Goal: Ask a question

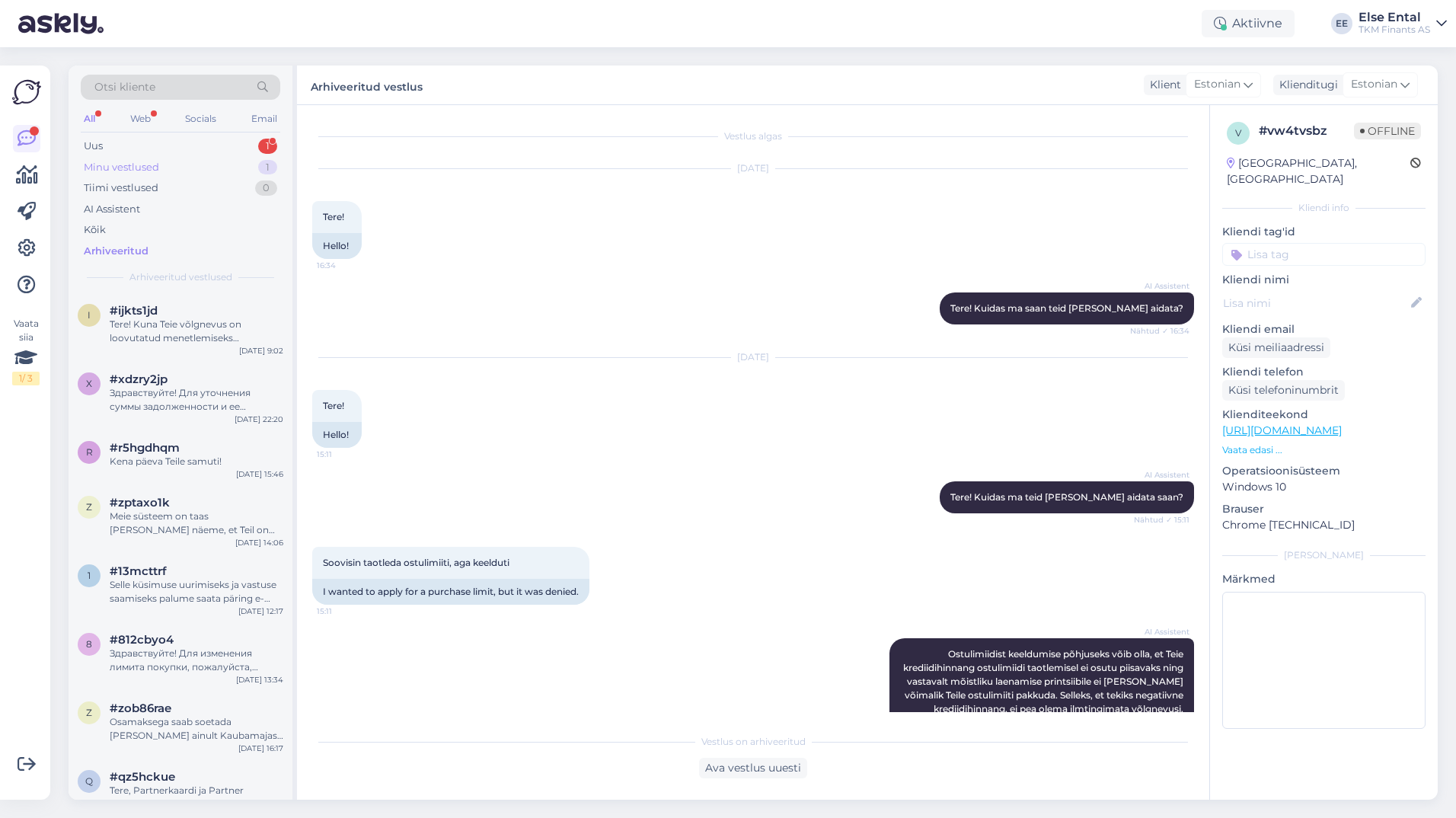
scroll to position [646, 0]
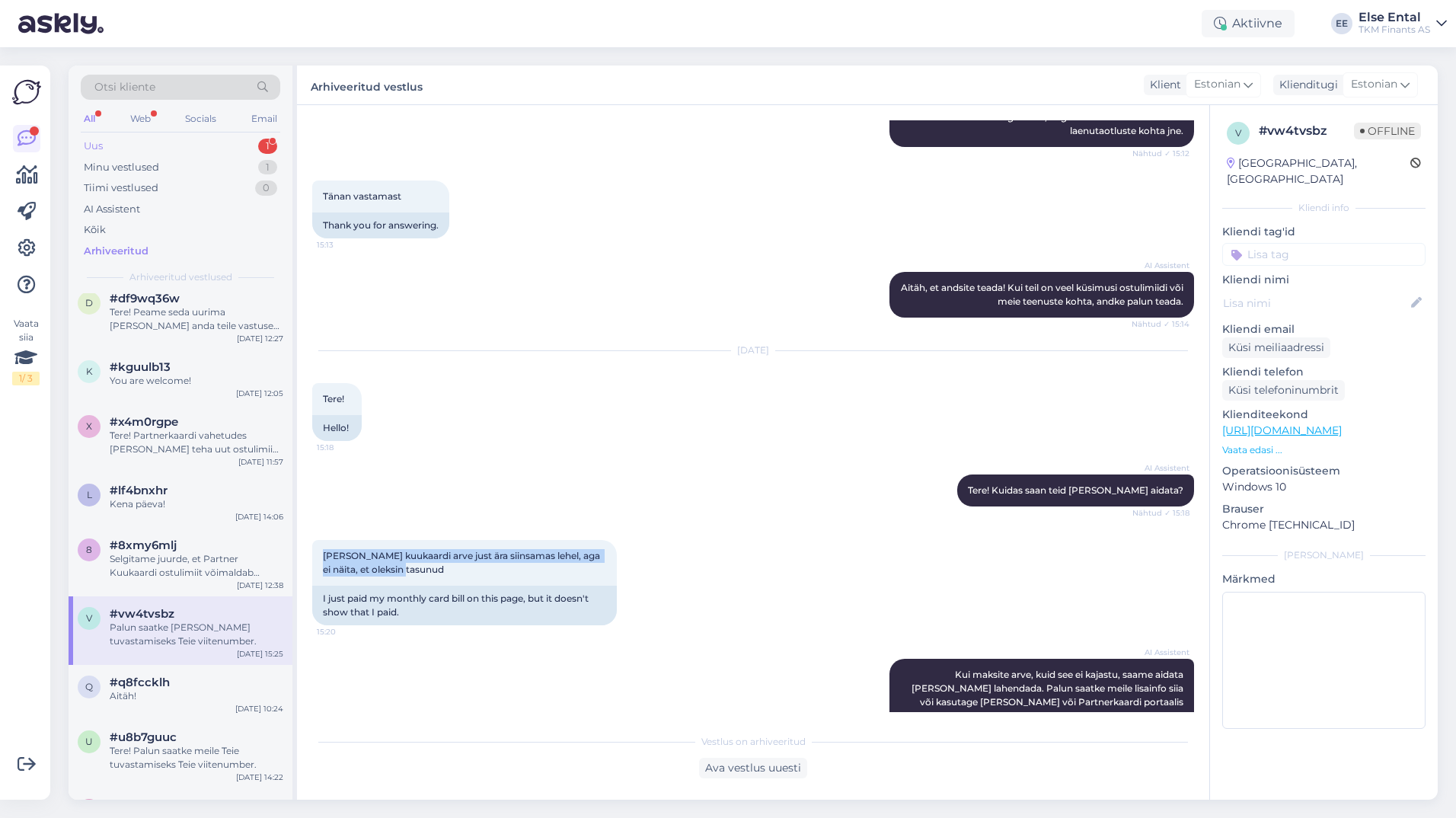
click at [151, 145] on div "Uus 1" at bounding box center [180, 146] width 199 height 22
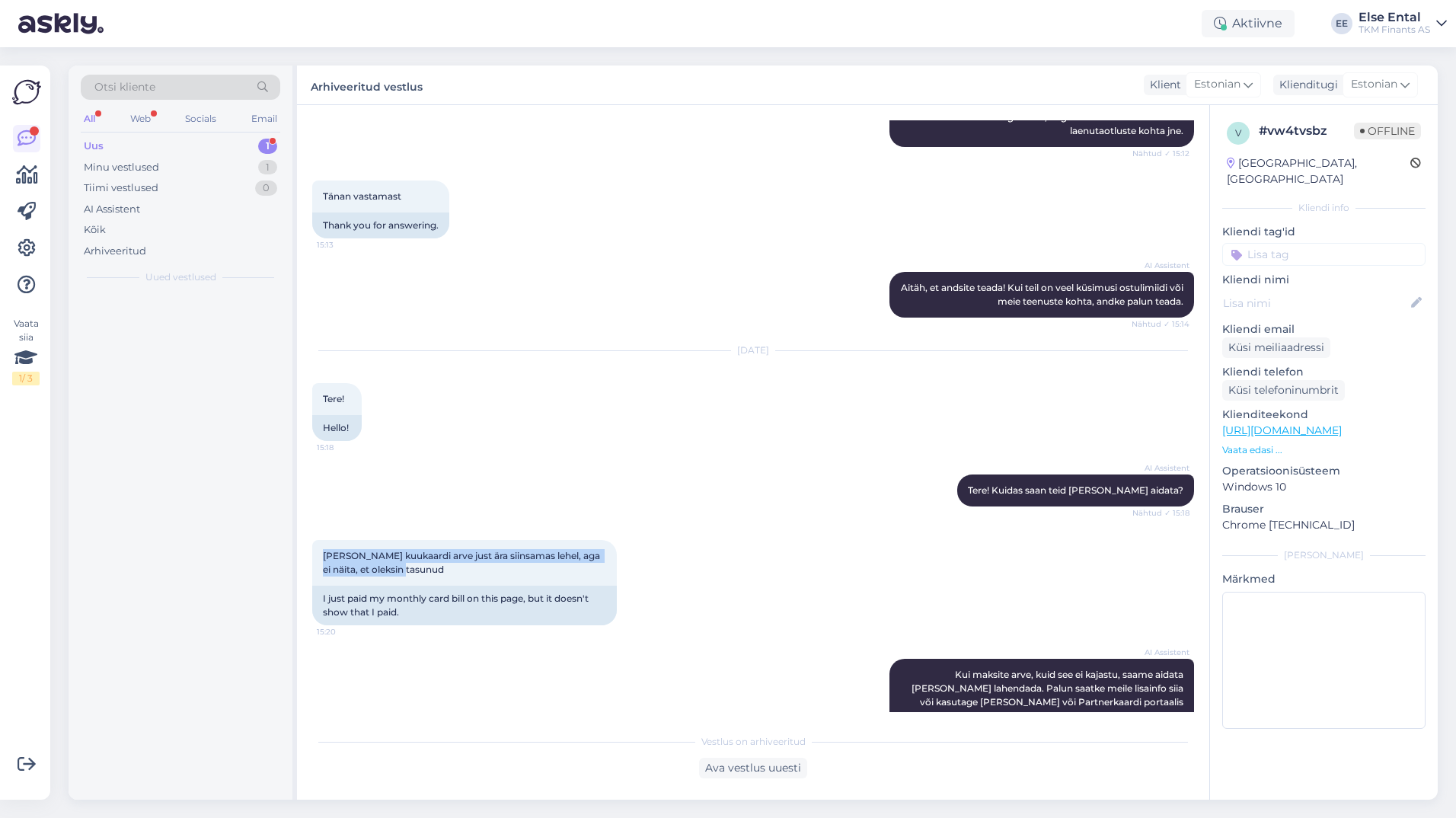
scroll to position [0, 0]
click at [112, 153] on div "Uus 1" at bounding box center [180, 146] width 199 height 22
click at [108, 145] on div "Uus 1" at bounding box center [180, 146] width 199 height 22
click at [249, 148] on div "Uus 1" at bounding box center [180, 146] width 199 height 22
click at [186, 323] on div "Miks ma ei saa ostulimiiti kasutada" at bounding box center [196, 324] width 174 height 14
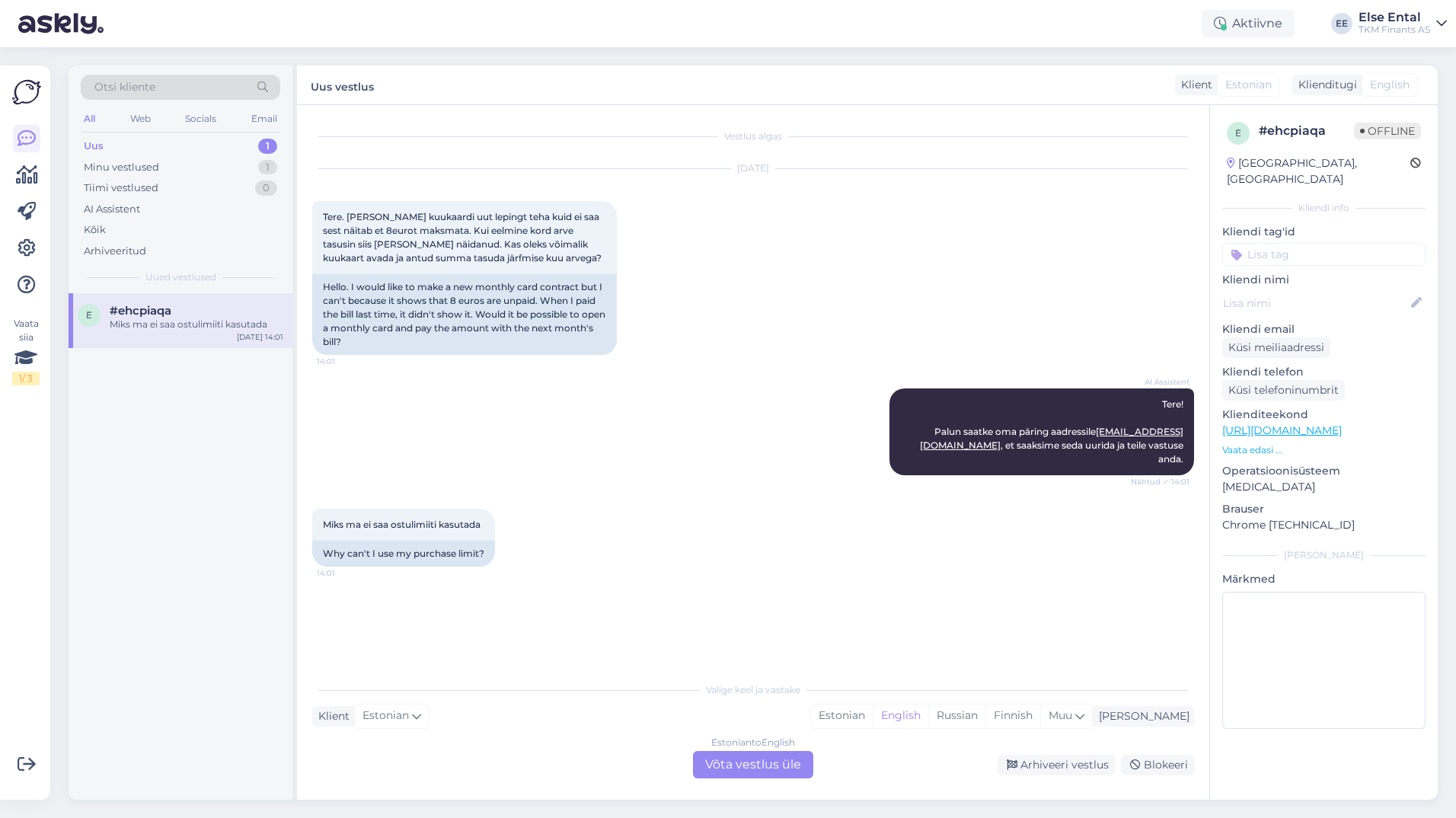
click at [731, 753] on div "Estonian to English Võta vestlus üle" at bounding box center [753, 764] width 121 height 27
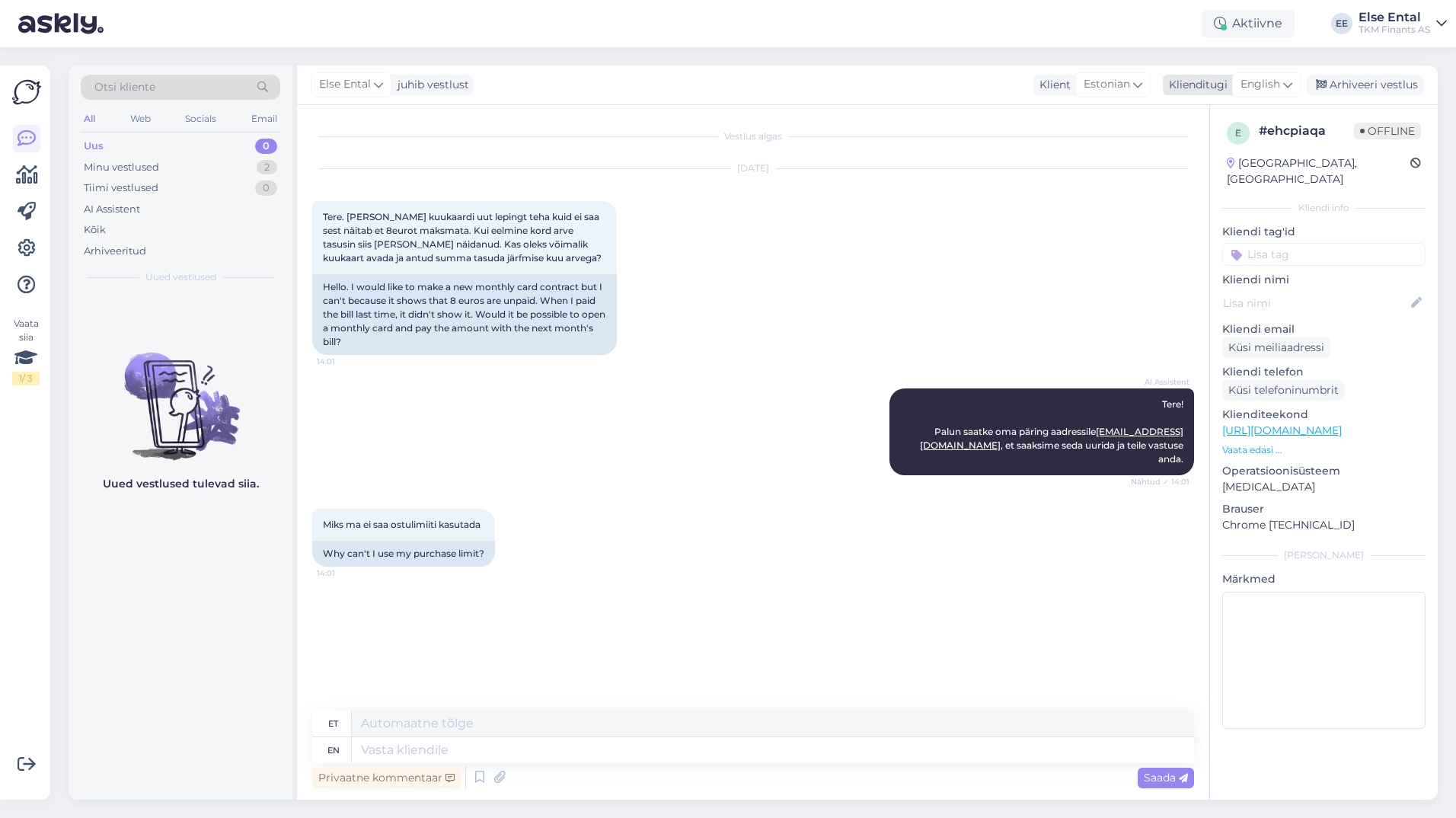
click at [1259, 81] on span "English" at bounding box center [1259, 84] width 39 height 17
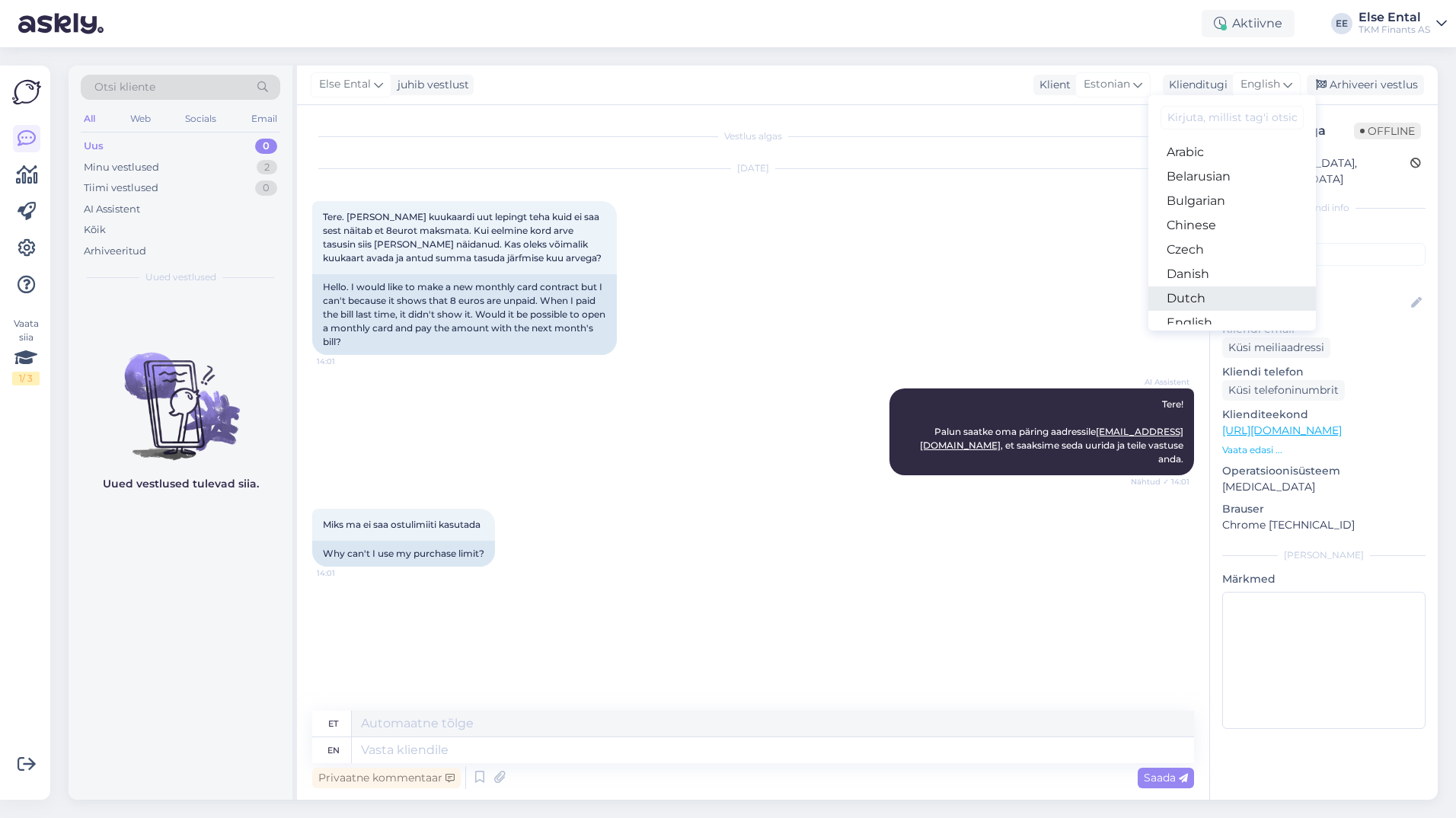
scroll to position [153, 0]
click at [1214, 194] on link "Estonian" at bounding box center [1232, 194] width 167 height 24
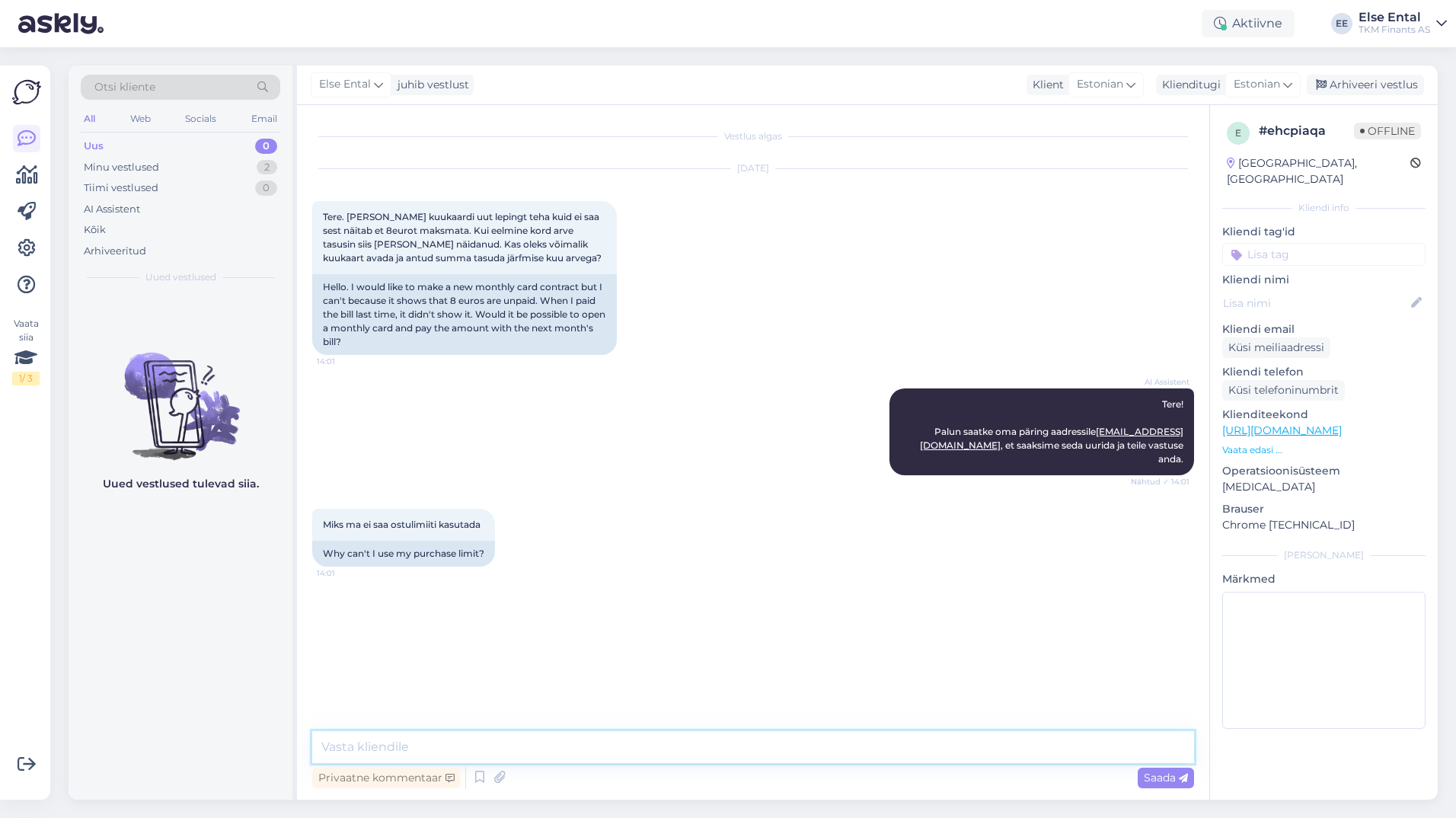
click at [548, 743] on textarea at bounding box center [752, 747] width 881 height 32
click at [1353, 85] on div "Arhiveeri vestlus" at bounding box center [1365, 85] width 117 height 21
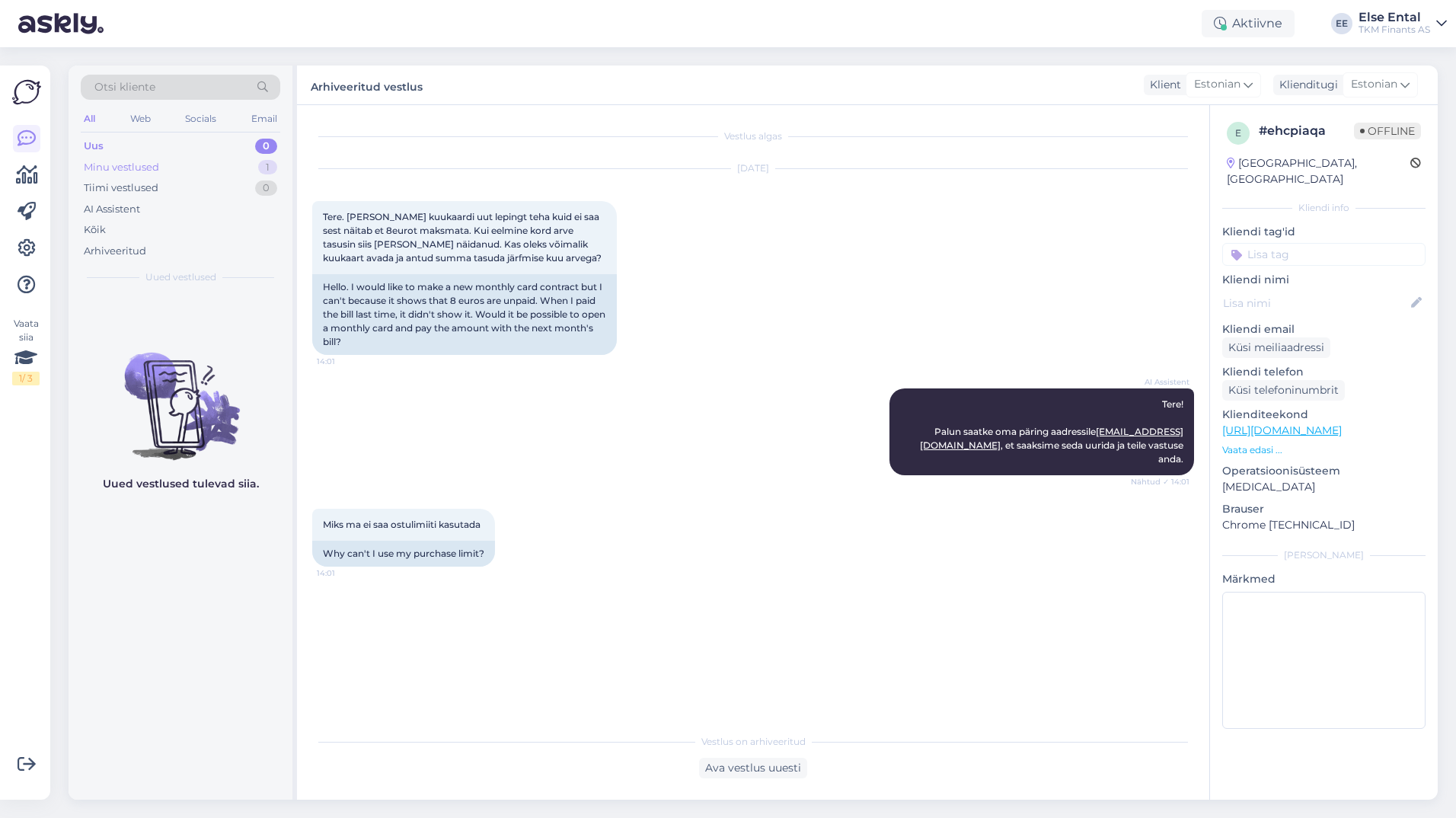
click at [160, 171] on div "Minu vestlused 1" at bounding box center [180, 167] width 199 height 22
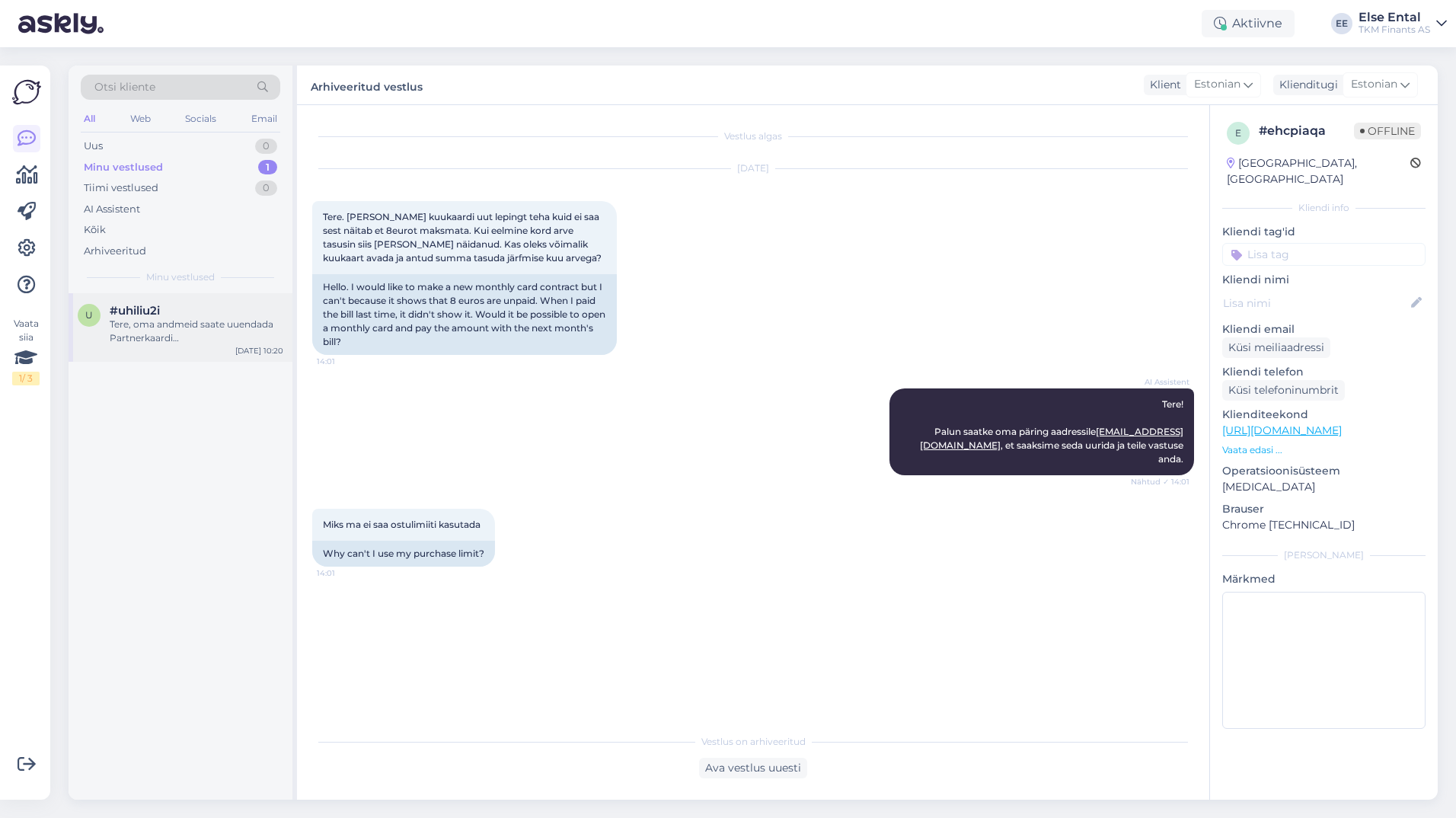
click at [187, 319] on div "Tere, oma andmeid saate uuendada Partnerkaardi iseteeninduskeskkonnas." at bounding box center [196, 331] width 174 height 27
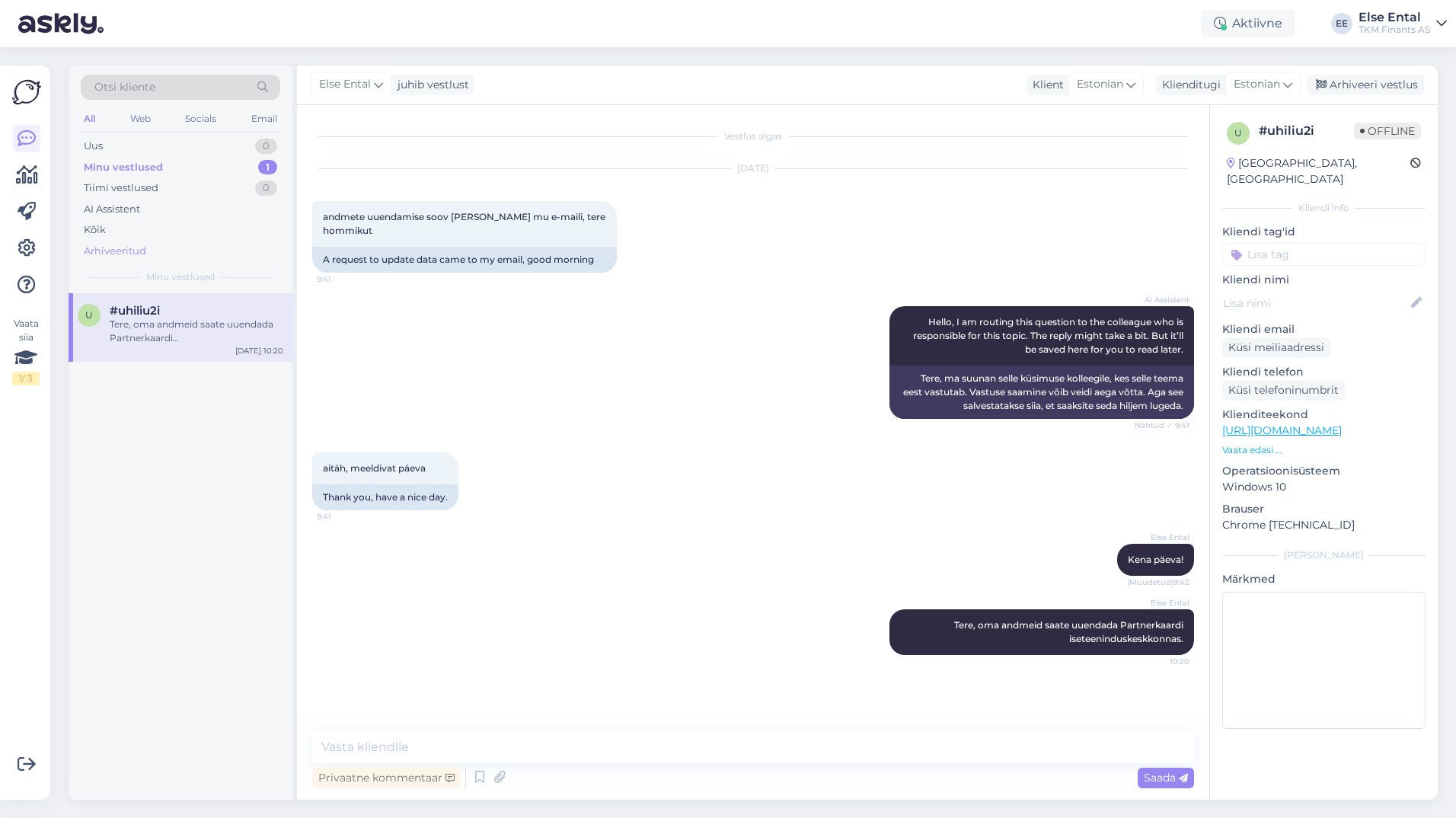
click at [114, 254] on div "Arhiveeritud" at bounding box center [115, 251] width 63 height 15
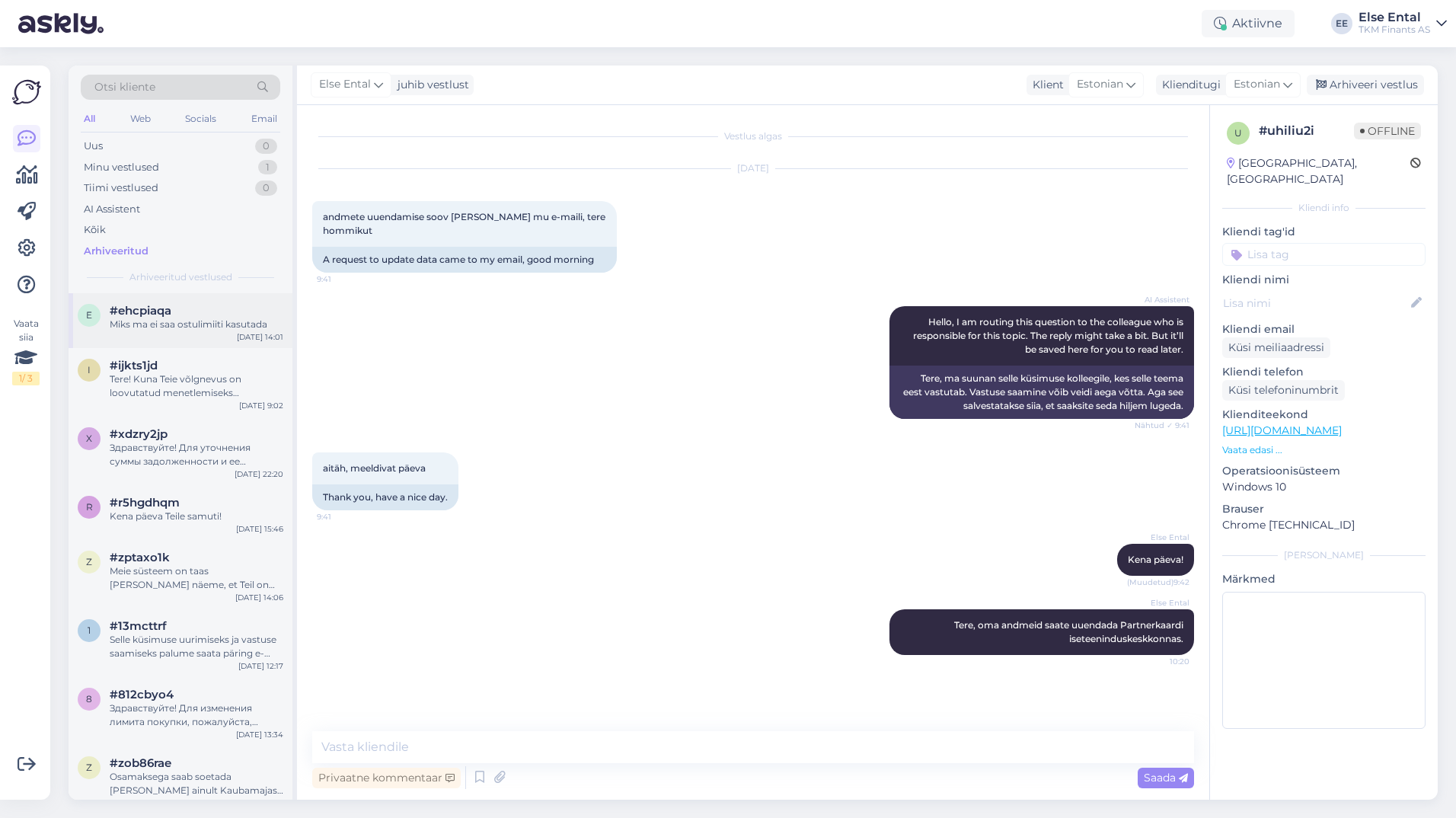
click at [127, 323] on div "Miks ma ei saa ostulimiiti kasutada" at bounding box center [196, 324] width 174 height 14
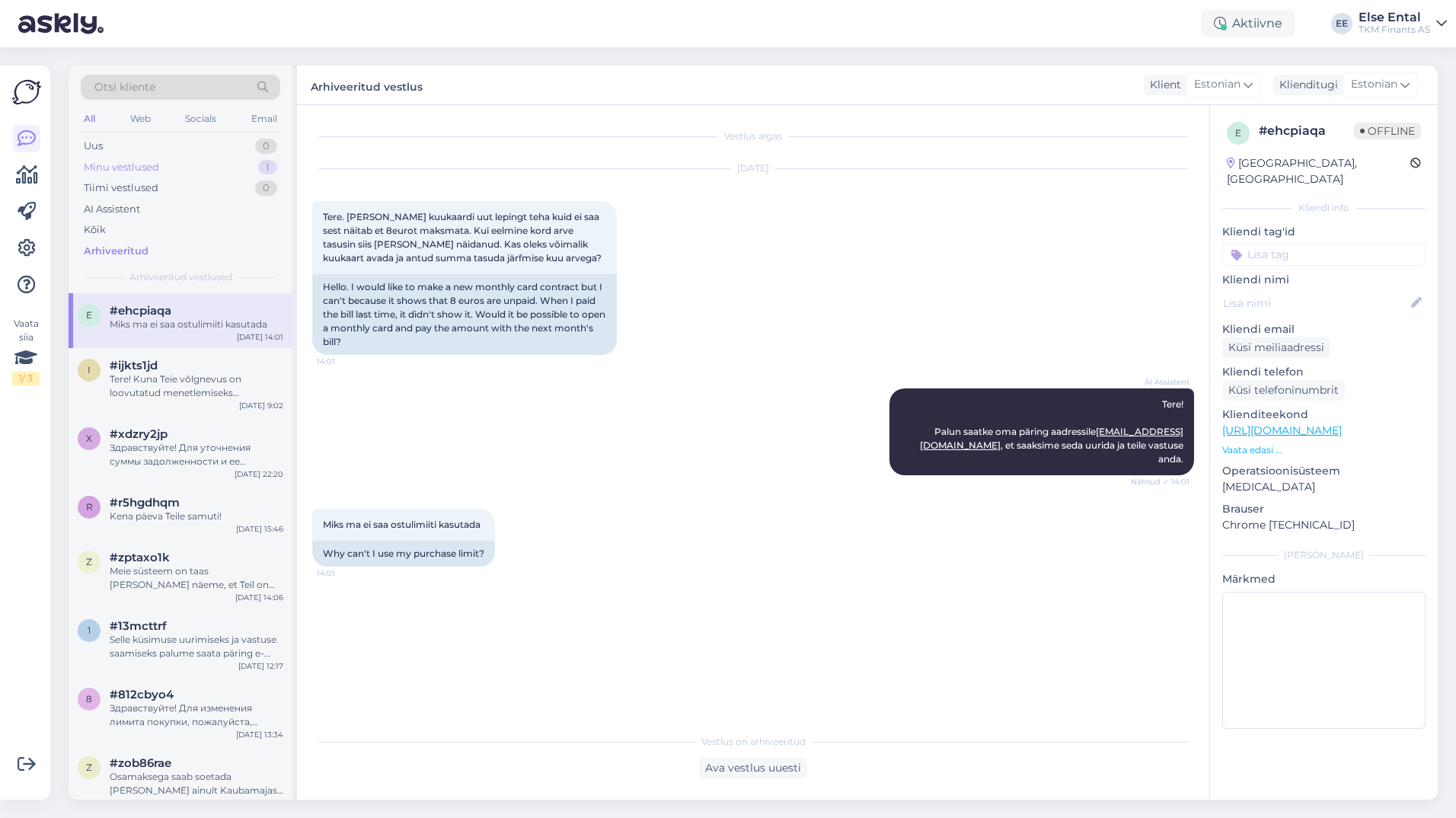
click at [125, 163] on div "Minu vestlused" at bounding box center [121, 167] width 76 height 15
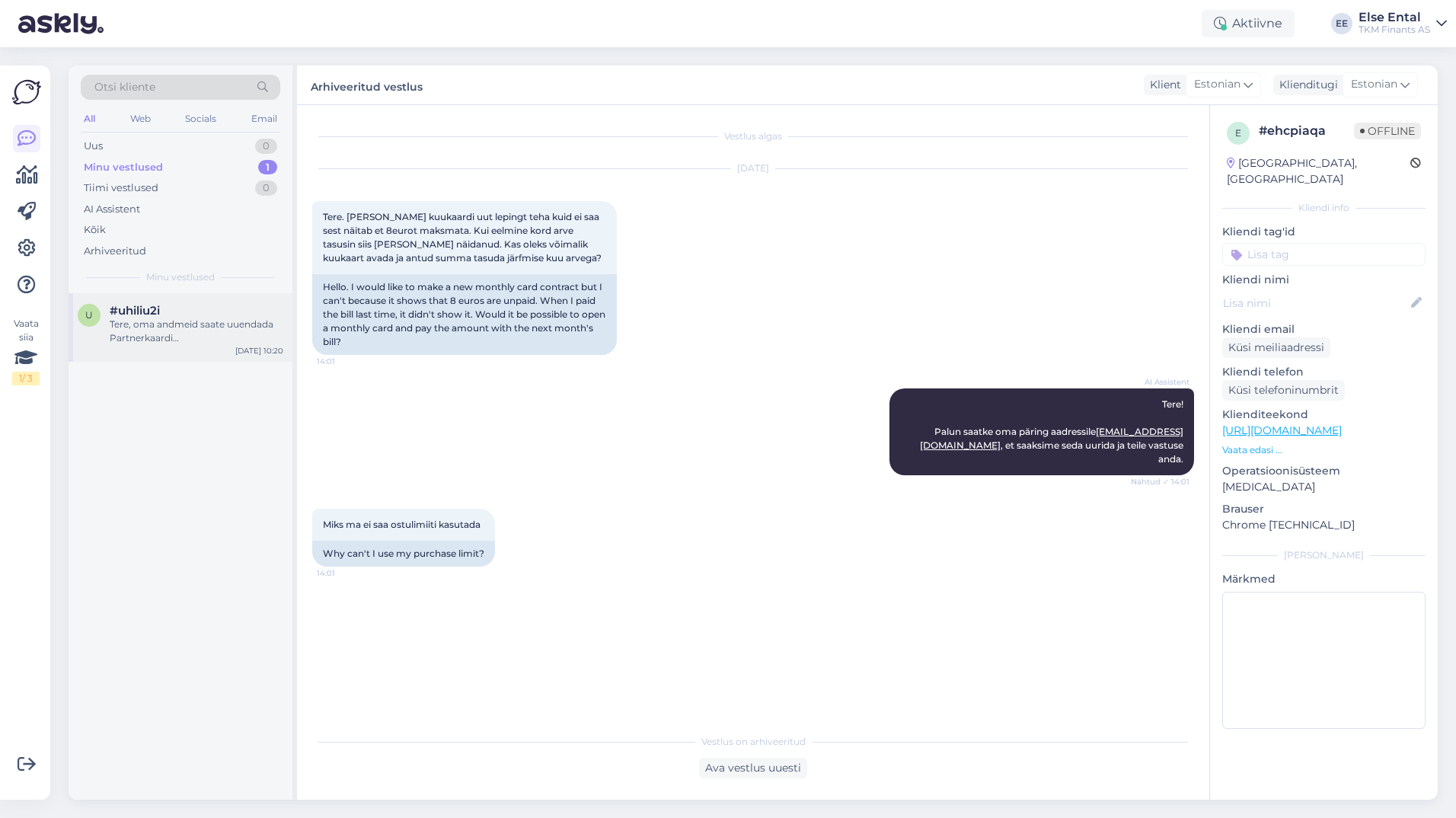
click at [148, 332] on div "Tere, oma andmeid saate uuendada Partnerkaardi iseteeninduskeskkonnas." at bounding box center [196, 331] width 174 height 27
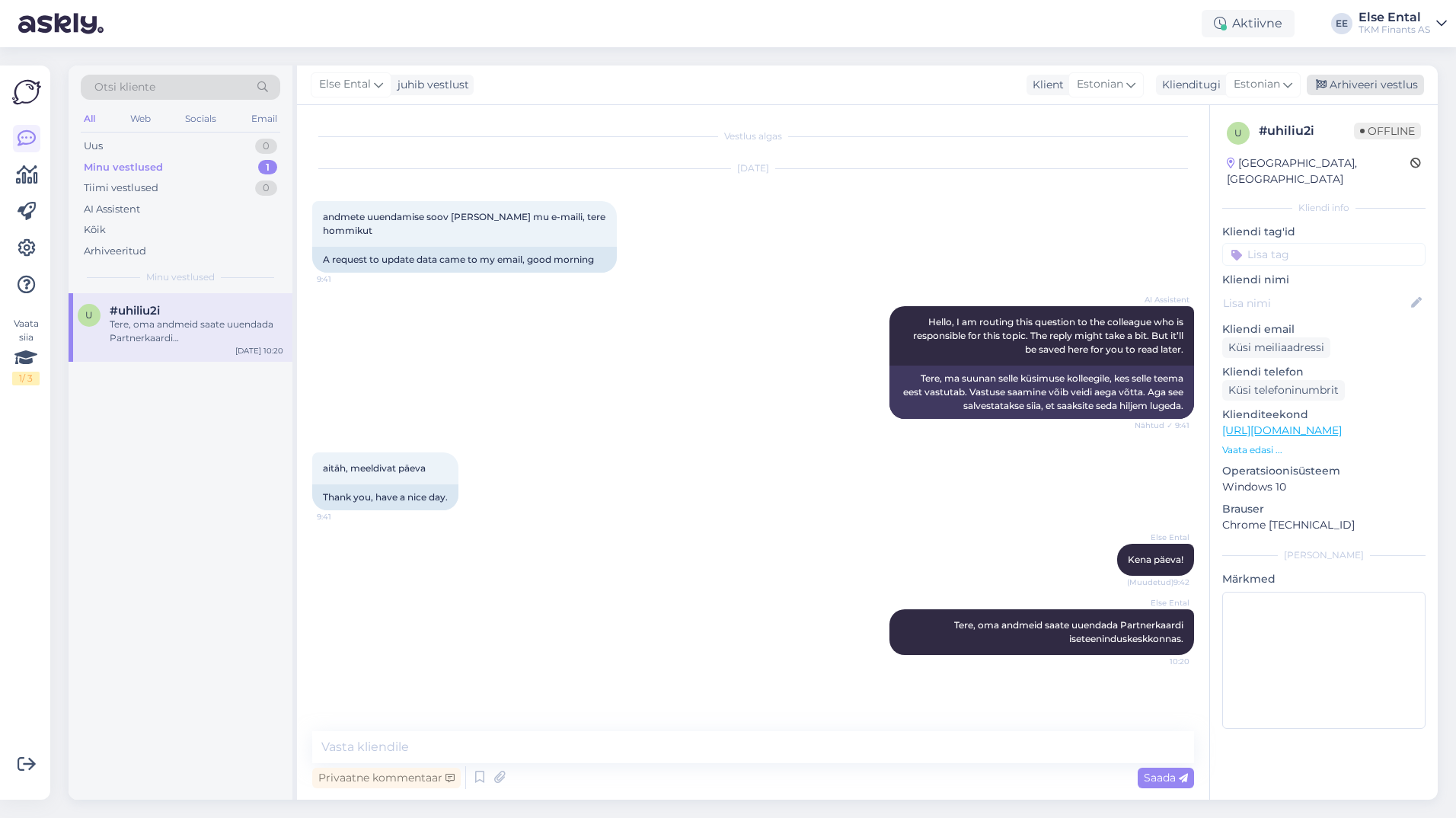
click at [1357, 89] on div "Arhiveeri vestlus" at bounding box center [1365, 85] width 117 height 21
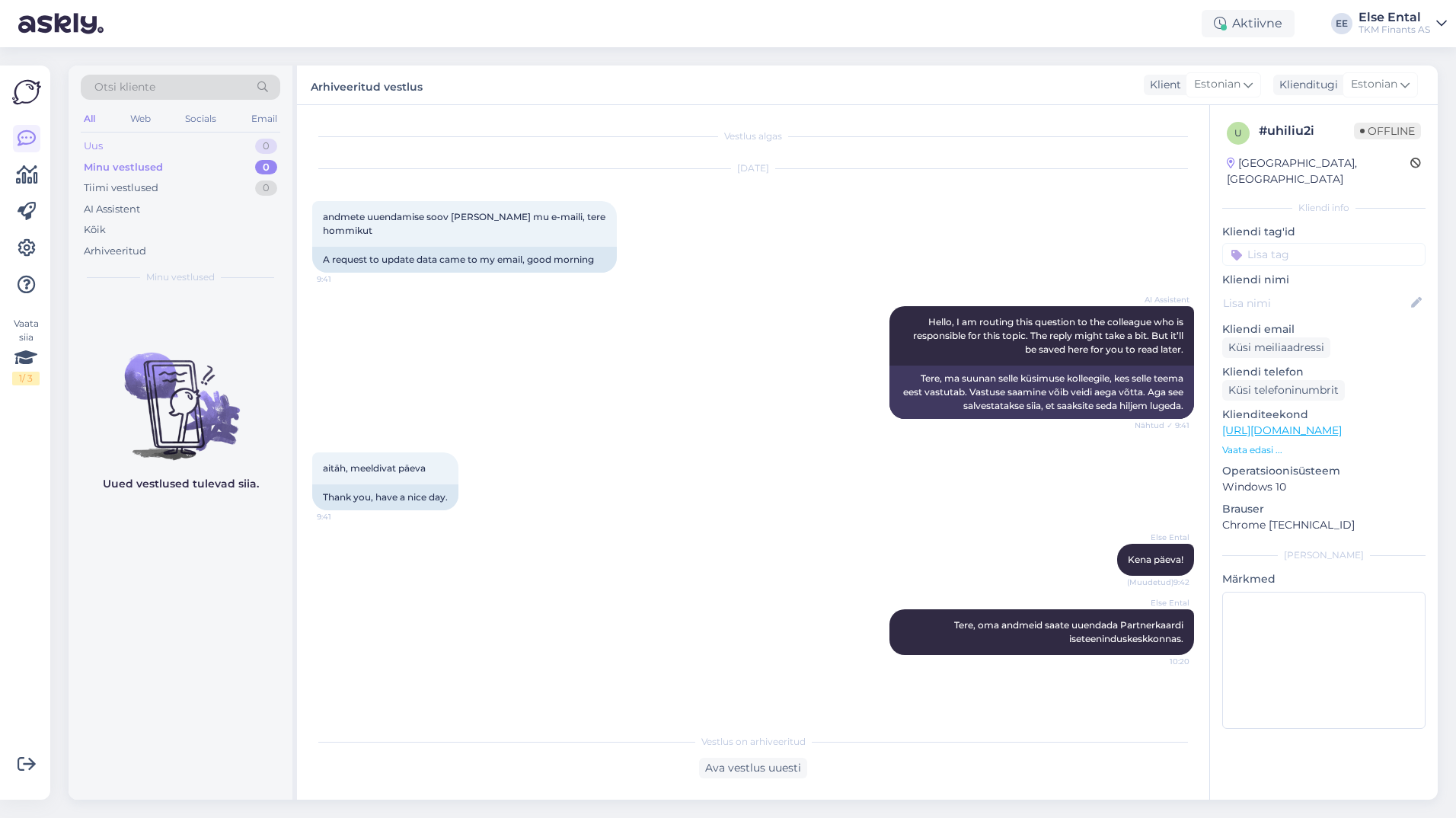
click at [137, 150] on div "Uus 0" at bounding box center [180, 146] width 199 height 22
click at [105, 117] on div "All Web Socials Email" at bounding box center [180, 120] width 199 height 23
click at [137, 117] on div "Web" at bounding box center [140, 118] width 27 height 20
